Goal: Transaction & Acquisition: Purchase product/service

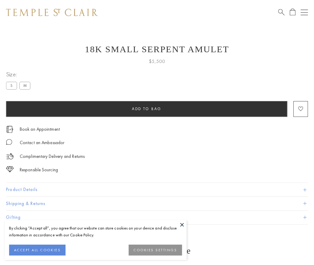
scroll to position [0, 0]
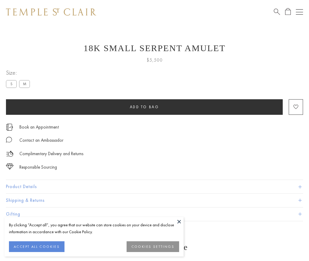
click at [144, 107] on span "Add to bag" at bounding box center [144, 106] width 29 height 5
